Goal: Task Accomplishment & Management: Complete application form

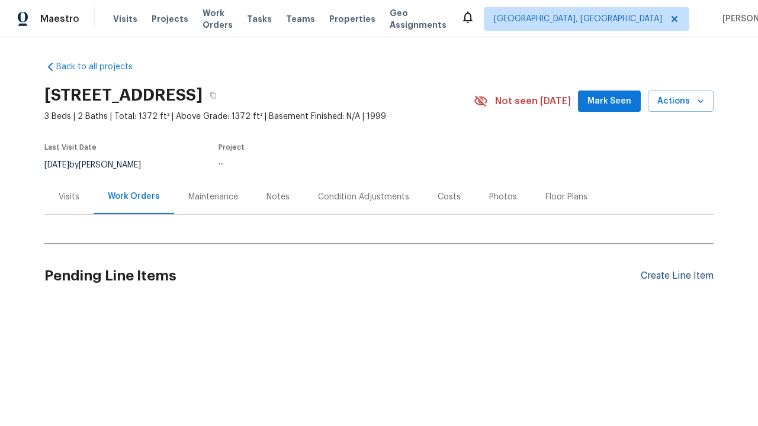
click at [672, 276] on div "Create Line Item" at bounding box center [677, 276] width 73 height 11
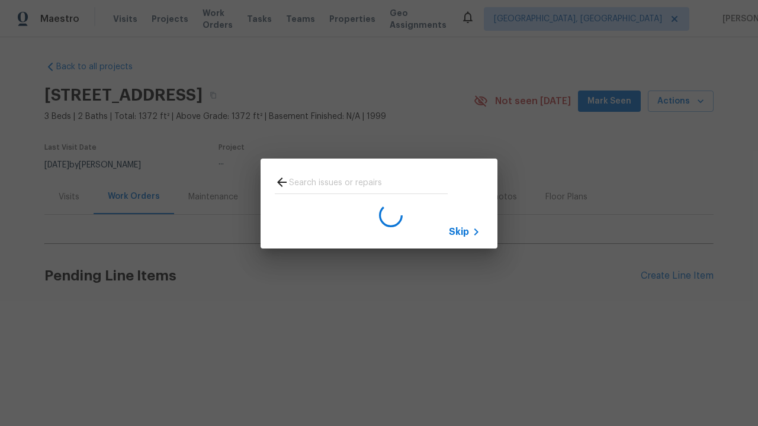
click at [459, 232] on span "Skip" at bounding box center [459, 232] width 20 height 12
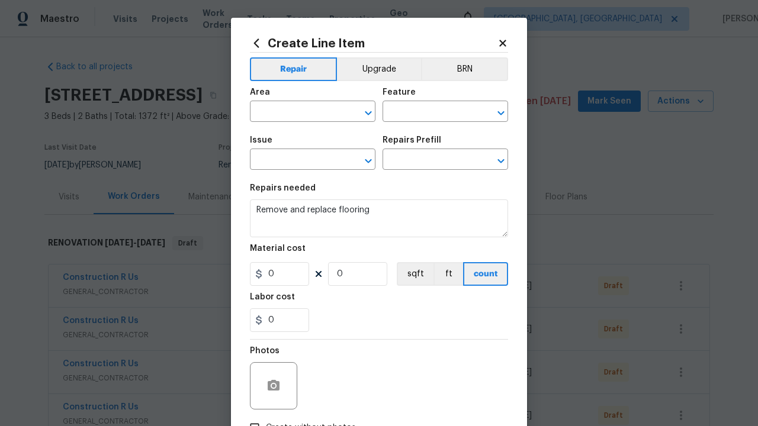
type textarea "Remove and replace flooring"
type input "2"
click at [410, 275] on button "sqft" at bounding box center [415, 274] width 37 height 24
click at [250, 417] on input "Create without photos" at bounding box center [254, 428] width 23 height 23
checkbox input "true"
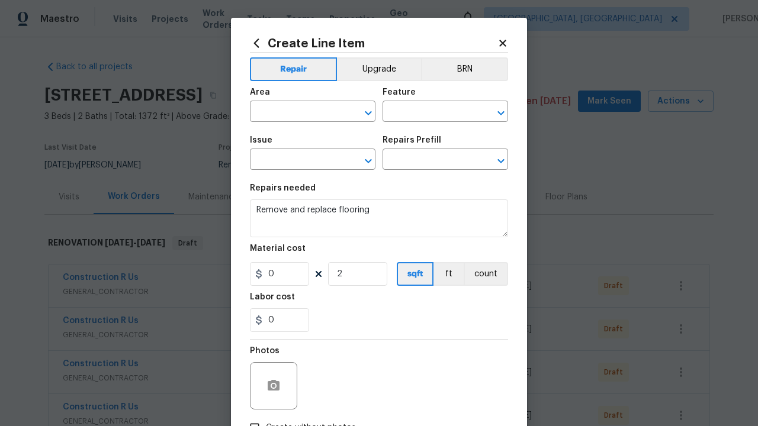
scroll to position [14, 0]
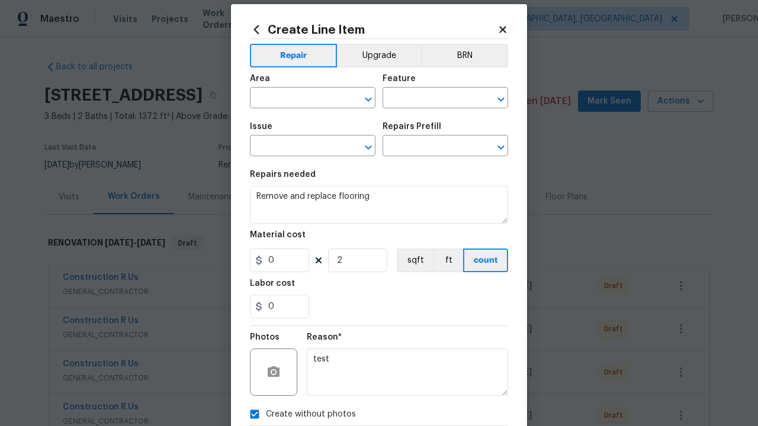
type input "0"
type textarea "test"
click at [291, 99] on input "text" at bounding box center [296, 99] width 92 height 18
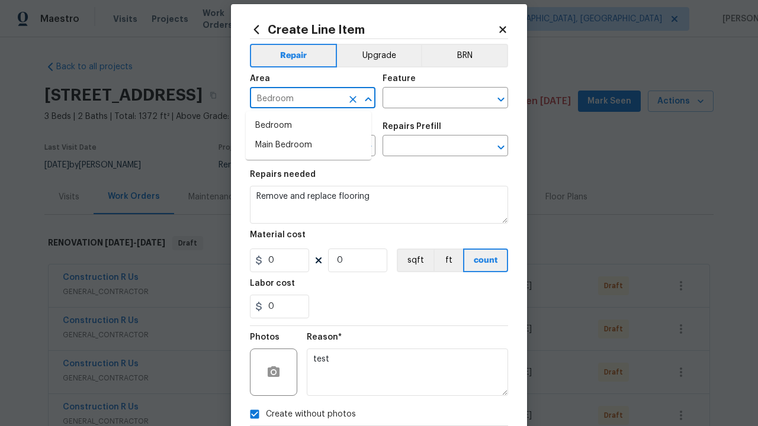
click at [309, 126] on li "Bedroom" at bounding box center [309, 126] width 126 height 20
type input "Bedroom"
click at [424, 99] on input "text" at bounding box center [429, 99] width 92 height 18
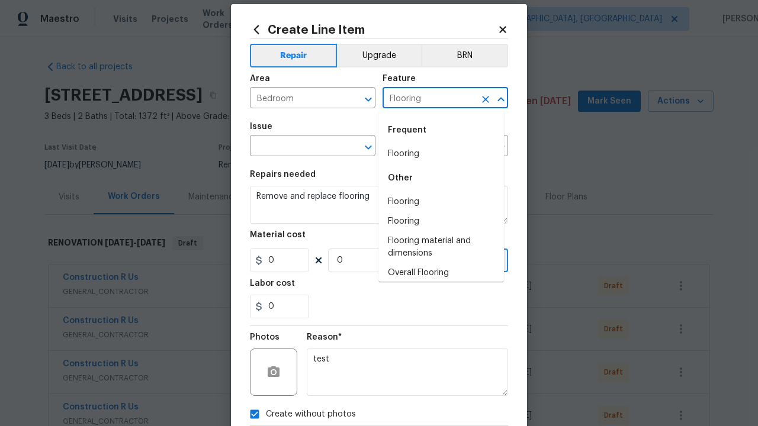
click at [437, 154] on li "Flooring" at bounding box center [441, 155] width 126 height 20
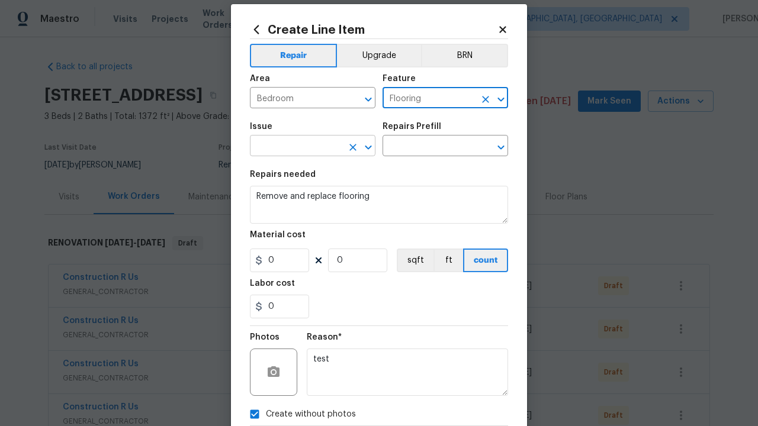
type input "Flooring"
click at [291, 147] on input "text" at bounding box center [296, 147] width 92 height 18
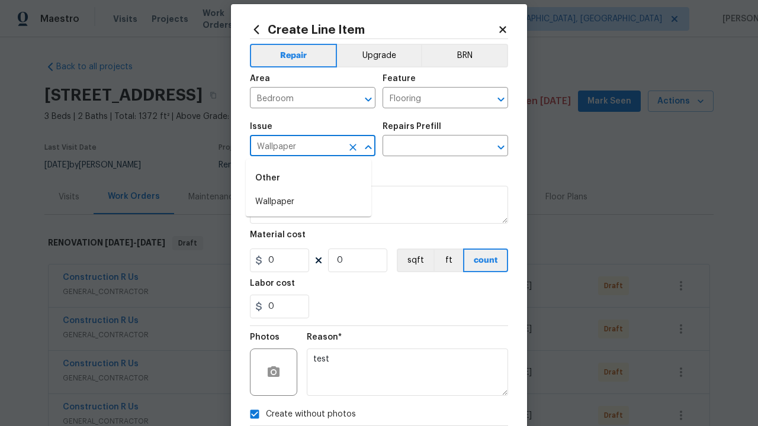
click at [309, 202] on li "Wallpaper" at bounding box center [309, 203] width 126 height 20
type input "Wallpaper"
click at [352, 263] on input "0" at bounding box center [357, 261] width 59 height 24
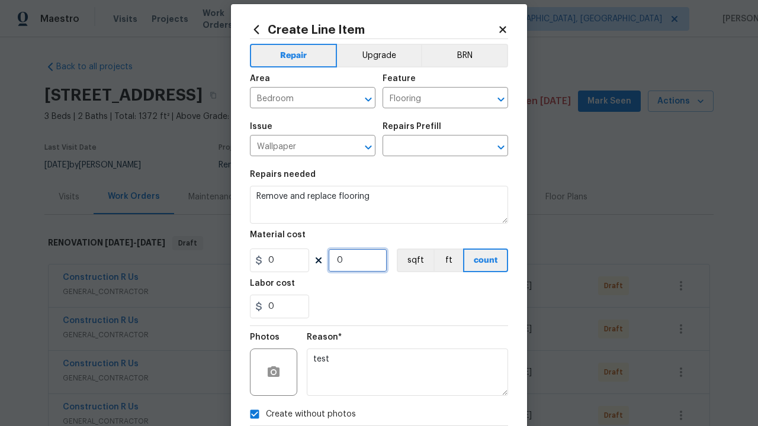
drag, startPoint x: 355, startPoint y: 261, endPoint x: 288, endPoint y: 258, distance: 67.6
click at [288, 258] on div "0 0 sqft ft count" at bounding box center [379, 261] width 258 height 24
type input "2"
click at [379, 227] on section "Repairs needed Remove and replace flooring Material cost 0 2 sqft ft count Labo…" at bounding box center [379, 244] width 258 height 162
click at [432, 127] on div "Repairs Prefill" at bounding box center [446, 130] width 126 height 15
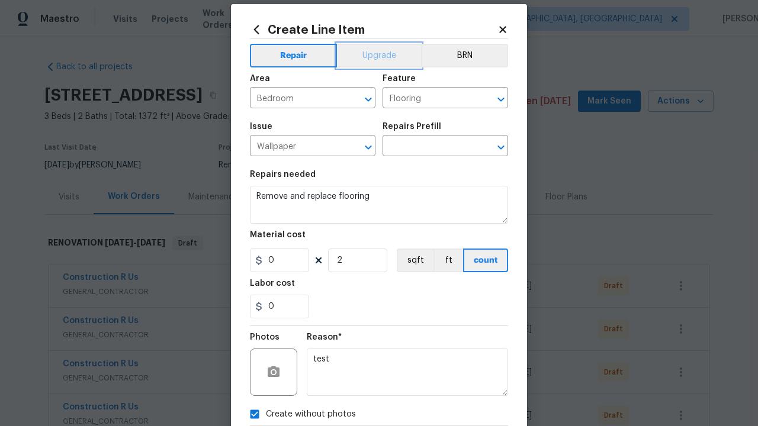
click at [357, 54] on button "Upgrade" at bounding box center [379, 56] width 85 height 24
click at [286, 57] on button "Repair" at bounding box center [293, 56] width 86 height 24
click at [432, 54] on button "BRN" at bounding box center [464, 56] width 87 height 24
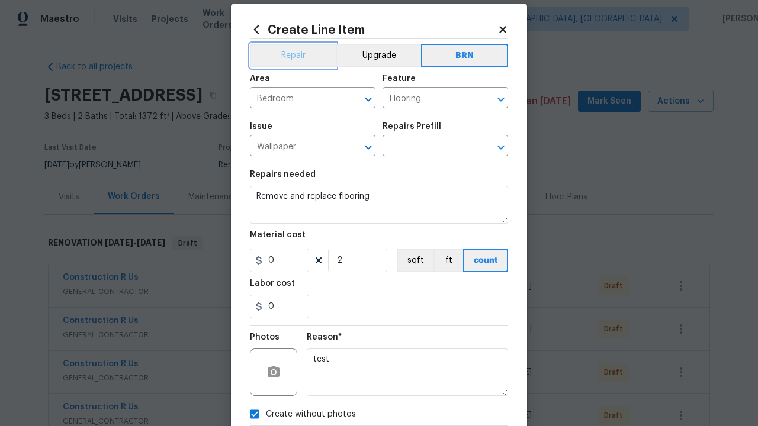
click at [290, 52] on button "Repair" at bounding box center [293, 56] width 86 height 24
drag, startPoint x: 454, startPoint y: 240, endPoint x: 434, endPoint y: 265, distance: 32.0
click at [453, 243] on div "Material cost" at bounding box center [379, 238] width 258 height 15
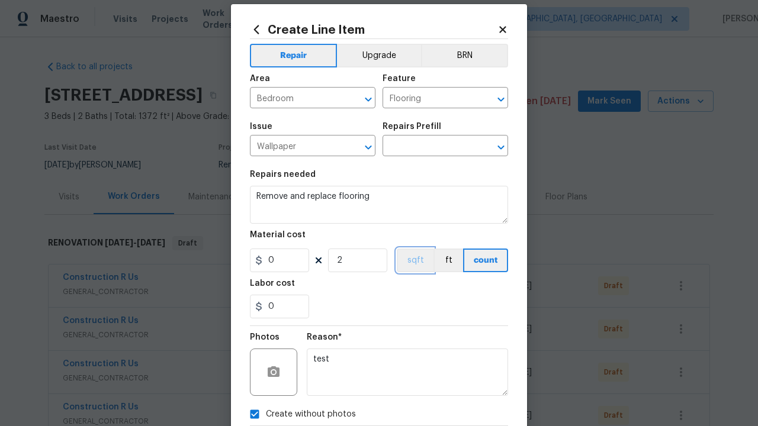
click at [406, 266] on button "sqft" at bounding box center [415, 261] width 37 height 24
click at [450, 265] on button "ft" at bounding box center [449, 261] width 30 height 24
click at [485, 265] on button "count" at bounding box center [486, 261] width 43 height 24
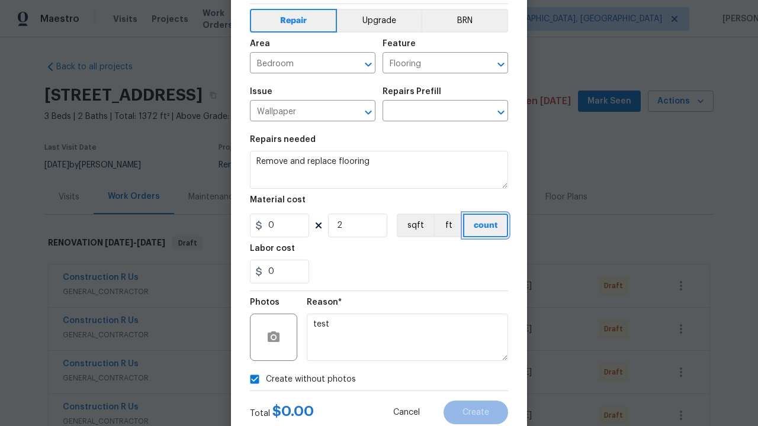
scroll to position [84, 0]
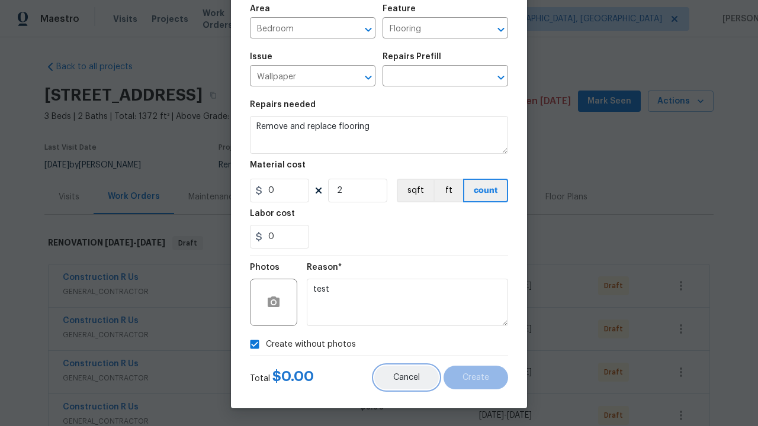
click at [412, 381] on span "Cancel" at bounding box center [406, 378] width 27 height 9
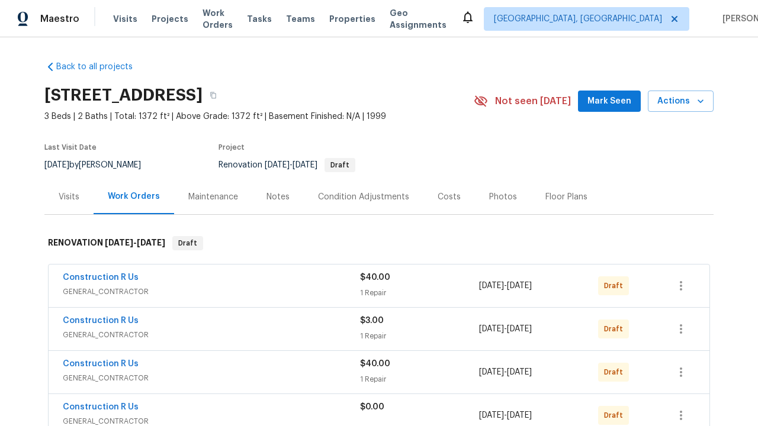
click at [338, 134] on section "[STREET_ADDRESS] 3 Beds | 2 Baths | Total: 1372 ft² | Above Grade: 1372 ft² | B…" at bounding box center [378, 130] width 669 height 100
click at [338, 127] on section "[STREET_ADDRESS] 3 Beds | 2 Baths | Total: 1372 ft² | Above Grade: 1372 ft² | B…" at bounding box center [378, 130] width 669 height 100
